Goal: Check status: Check status

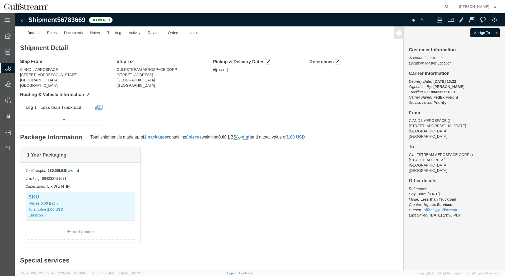
click div "1 Your Packaging Total weight: 235.00 LBS ( dim ) Tracking: 884232721091 Dimens…"
drag, startPoint x: 438, startPoint y: 78, endPoint x: 413, endPoint y: 78, distance: 24.8
click p "Delivery Date: [DATE] 10:22 Signed for By: [PERSON_NAME] Tracking No: 884232721…"
copy b "884232721091"
click img
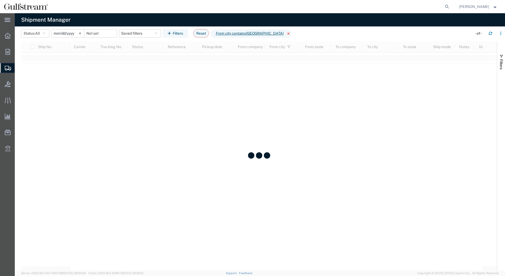
click at [286, 33] on icon at bounding box center [289, 33] width 6 height 8
click at [176, 32] on button "Filters" at bounding box center [175, 33] width 25 height 8
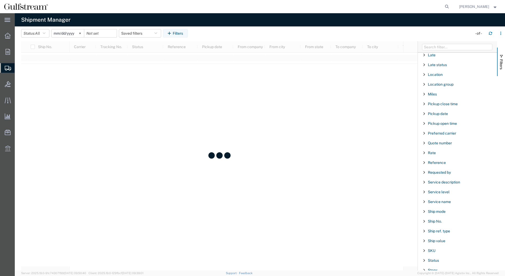
scroll to position [291, 0]
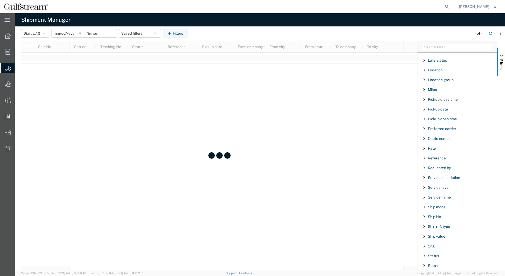
click at [424, 158] on span "Filter List 66 Filters" at bounding box center [424, 158] width 4 height 4
drag, startPoint x: 444, startPoint y: 174, endPoint x: 445, endPoint y: 172, distance: 2.7
click at [444, 173] on div "starts with" at bounding box center [459, 171] width 69 height 6
click at [438, 179] on input "Filter Value" at bounding box center [459, 180] width 69 height 6
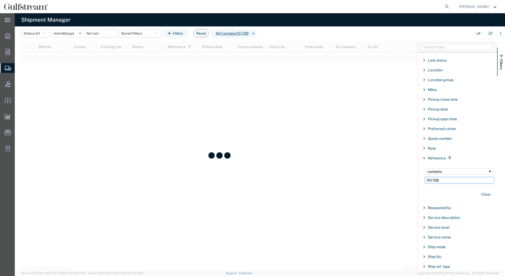
type input "151728"
